Goal: Transaction & Acquisition: Purchase product/service

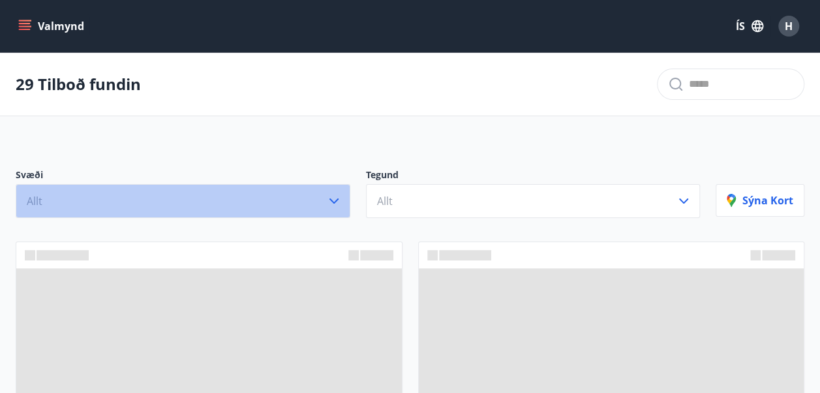
click at [297, 204] on button "Allt" at bounding box center [183, 201] width 335 height 34
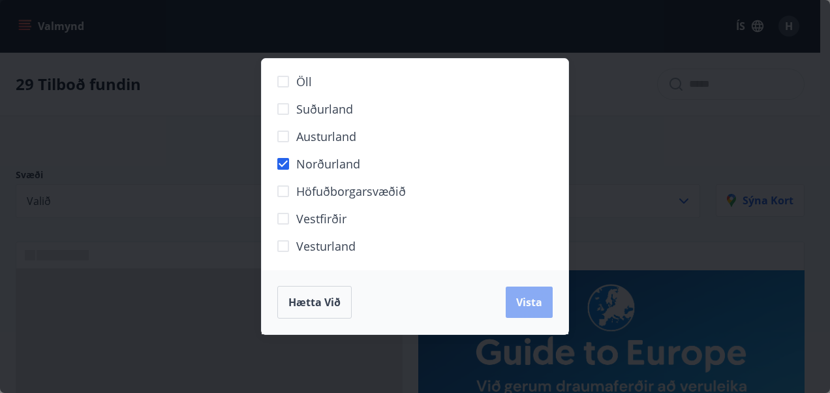
click at [535, 302] on span "Vista" at bounding box center [529, 302] width 26 height 14
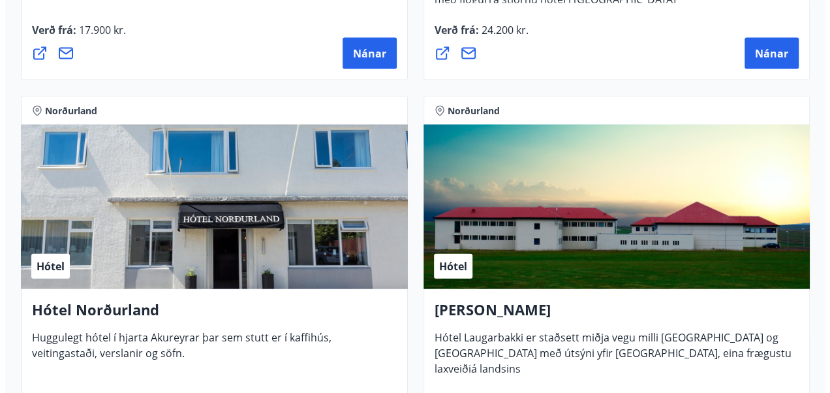
scroll to position [1407, 0]
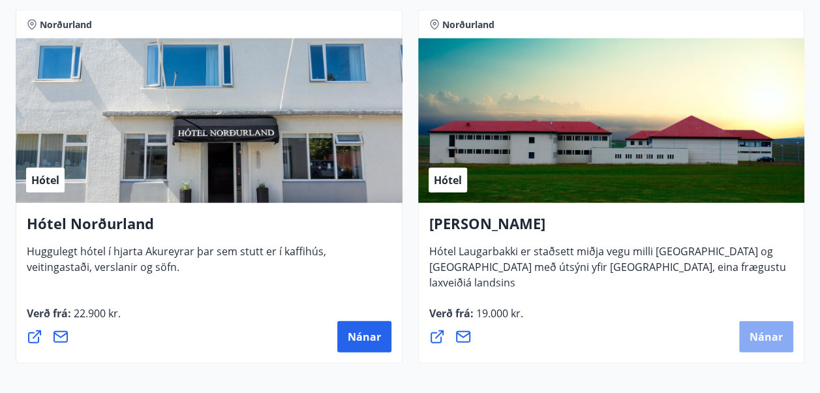
click at [772, 332] on span "Nánar" at bounding box center [766, 336] width 33 height 14
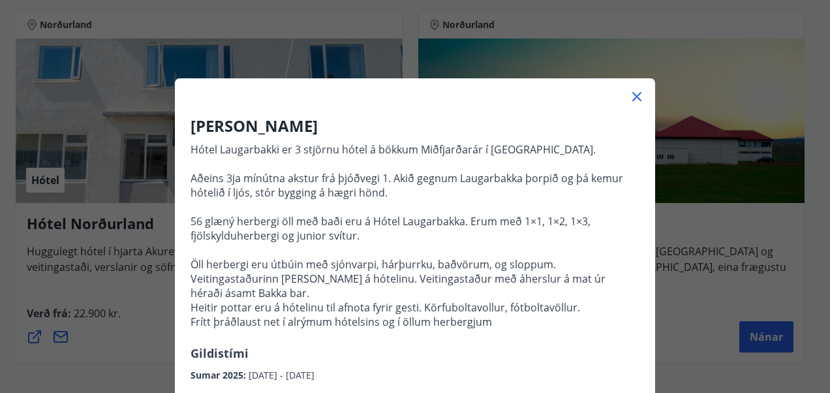
click at [612, 195] on p "Hótel Laugarbakki er 3 stjörnu hótel á bökkum Miðfjarðarár í [GEOGRAPHIC_DATA].…" at bounding box center [414, 235] width 449 height 187
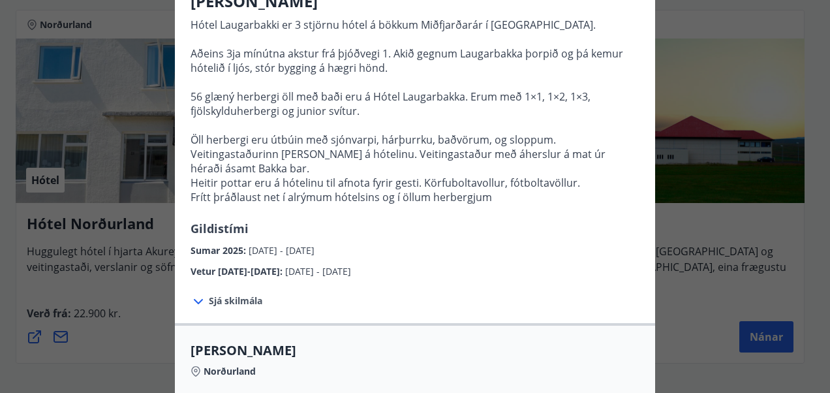
scroll to position [130, 0]
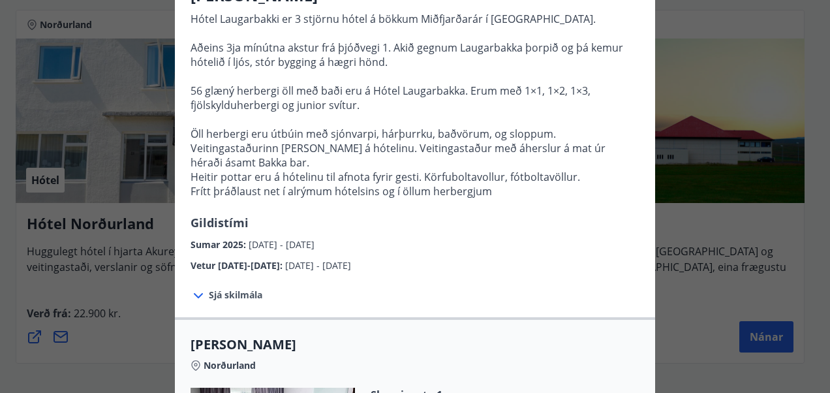
click at [234, 294] on span "Sjá skilmála" at bounding box center [235, 294] width 53 height 13
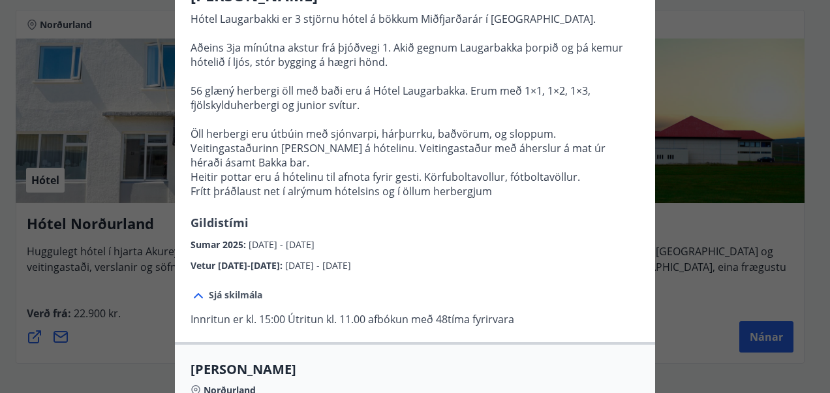
click at [442, 297] on div "Sjá skilmála Innritun er kl. 15:00 Útritun kl. 11.00 afbókun með 48tíma fyrirva…" at bounding box center [352, 307] width 355 height 69
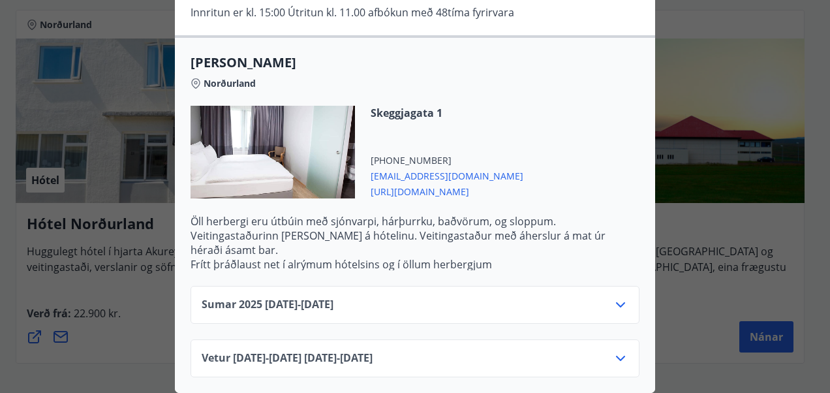
scroll to position [446, 0]
click at [466, 286] on div "Sumar [PHONE_NUMBER][DATE] - [DATE]" at bounding box center [414, 305] width 449 height 38
click at [613, 297] on icon at bounding box center [621, 305] width 16 height 16
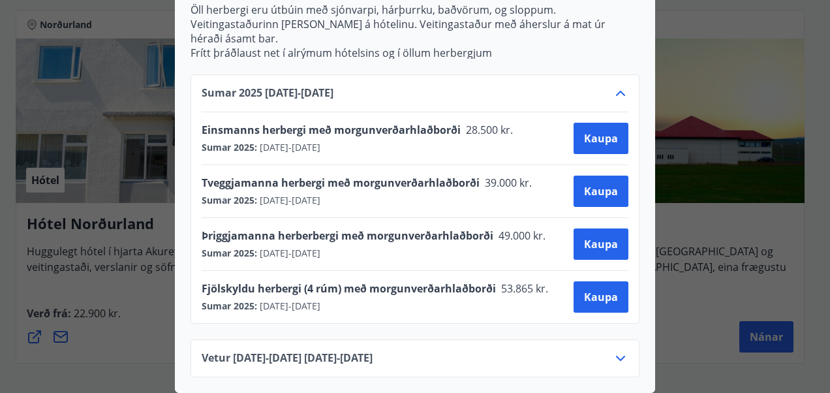
scroll to position [655, 0]
click at [575, 182] on button "Kaupa" at bounding box center [600, 190] width 55 height 31
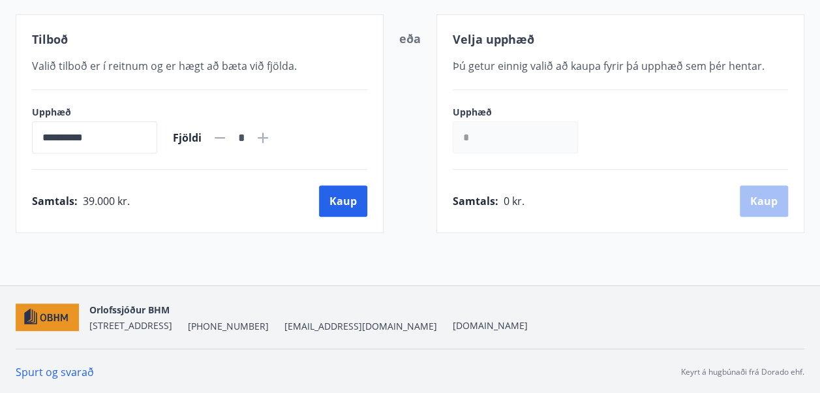
scroll to position [262, 0]
click at [352, 198] on button "Kaup" at bounding box center [343, 200] width 48 height 31
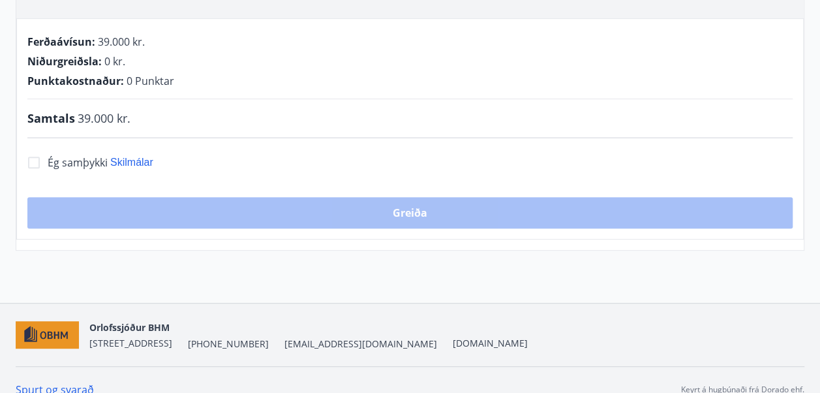
scroll to position [262, 0]
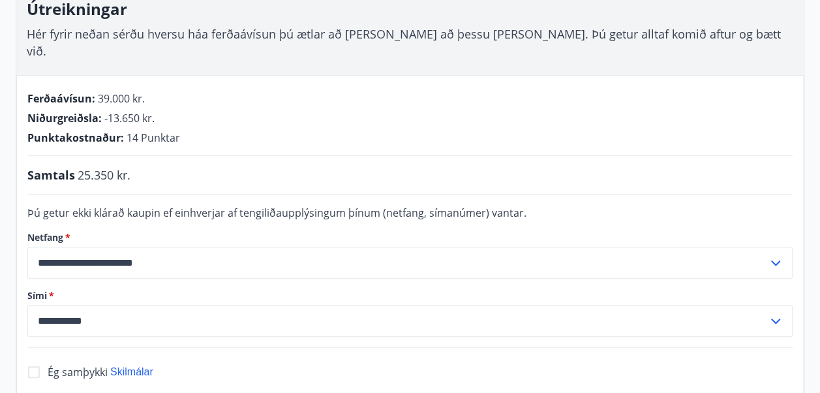
click at [318, 250] on form "**********" at bounding box center [409, 271] width 765 height 132
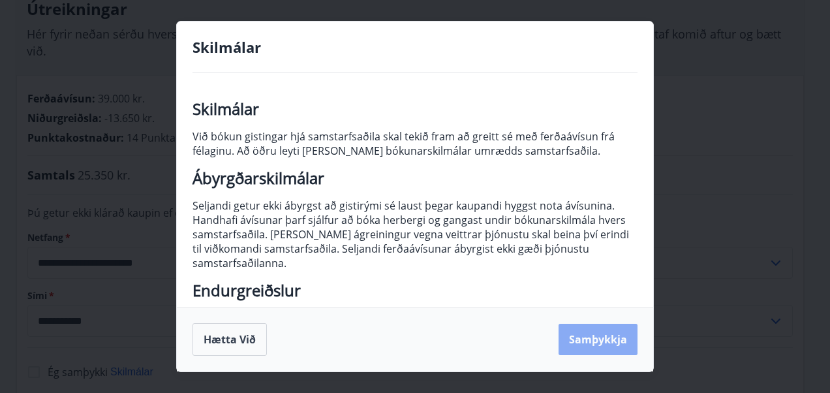
click at [603, 335] on button "Samþykkja" at bounding box center [597, 339] width 79 height 31
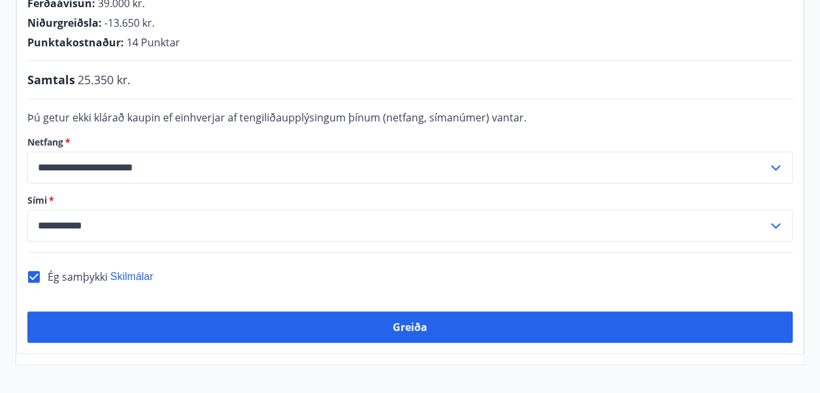
scroll to position [377, 0]
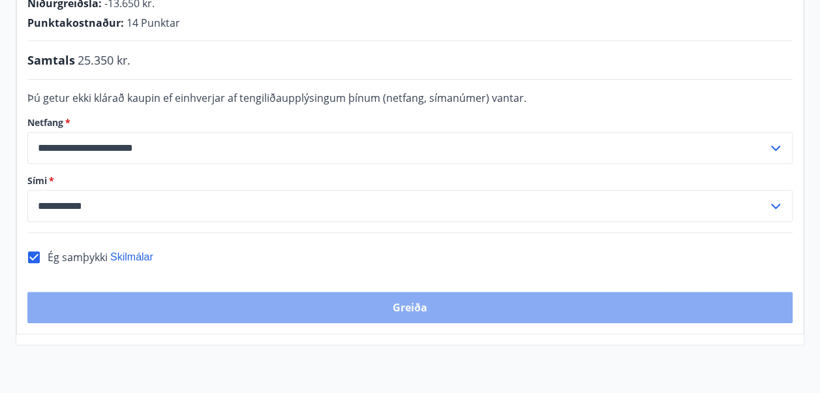
click at [432, 292] on button "Greiða" at bounding box center [409, 307] width 765 height 31
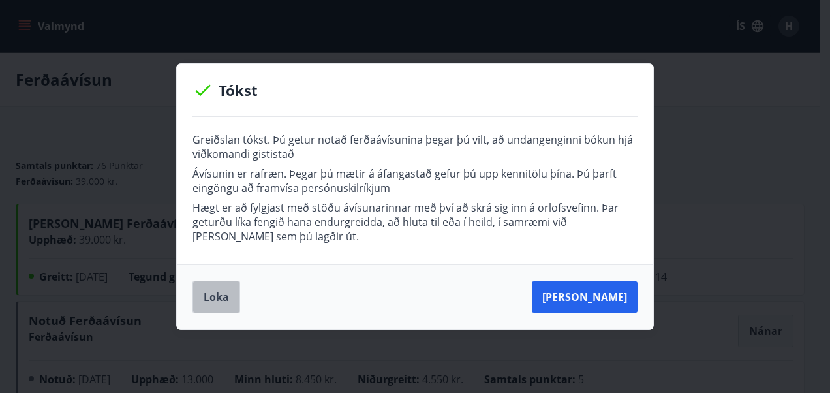
click at [215, 290] on button "Loka" at bounding box center [216, 297] width 48 height 33
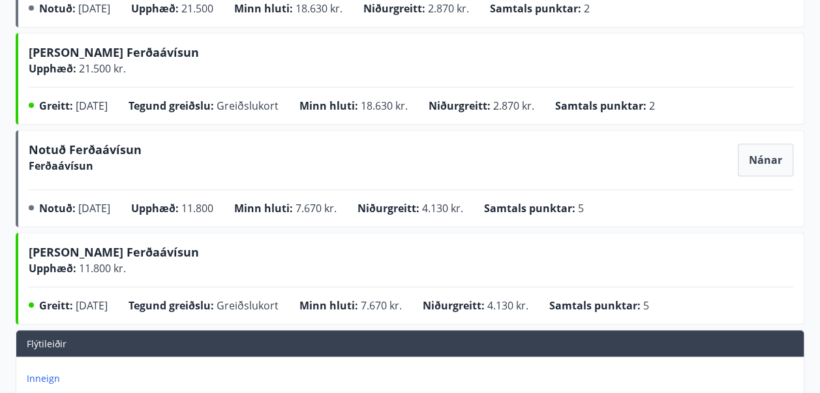
scroll to position [572, 0]
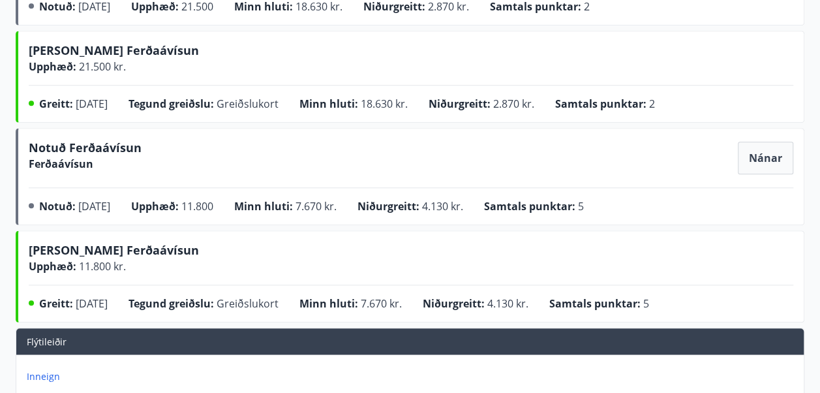
click at [33, 370] on p "Inneign" at bounding box center [413, 376] width 772 height 13
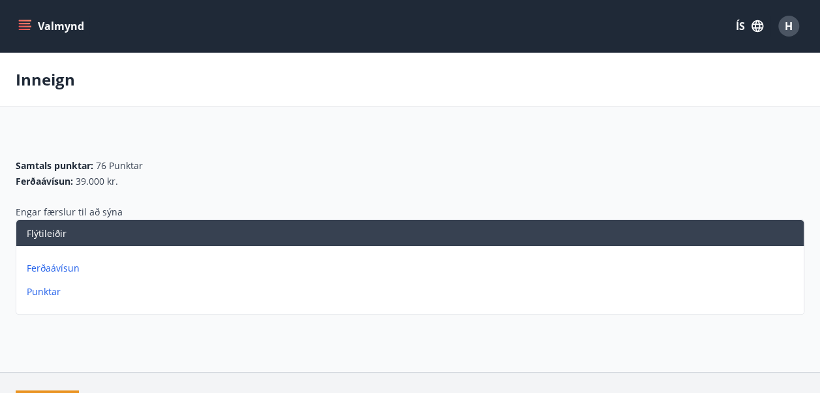
click at [64, 263] on p "Ferðaávísun" at bounding box center [413, 268] width 772 height 13
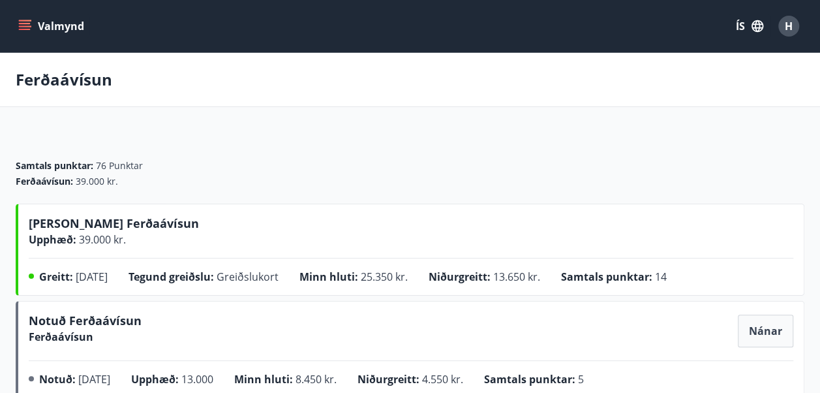
click at [25, 23] on icon "menu" at bounding box center [25, 23] width 12 height 1
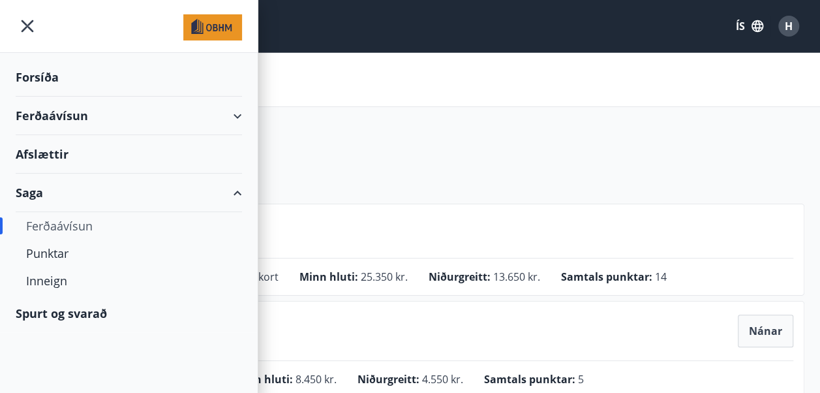
click at [72, 107] on div "Ferðaávísun" at bounding box center [129, 116] width 226 height 38
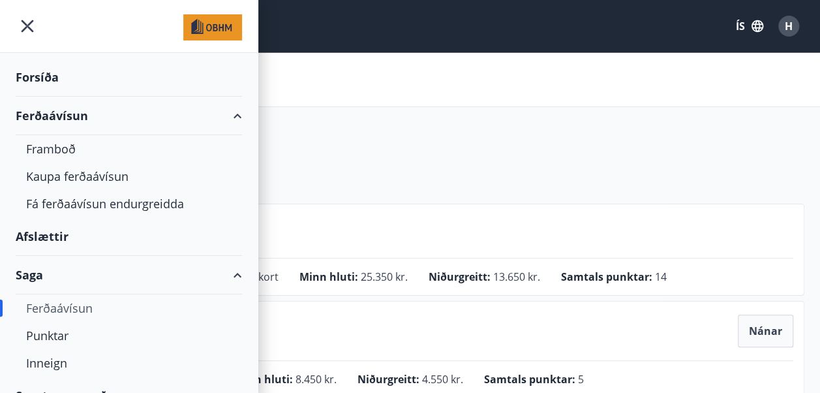
scroll to position [20, 0]
